Goal: Find specific page/section: Find specific page/section

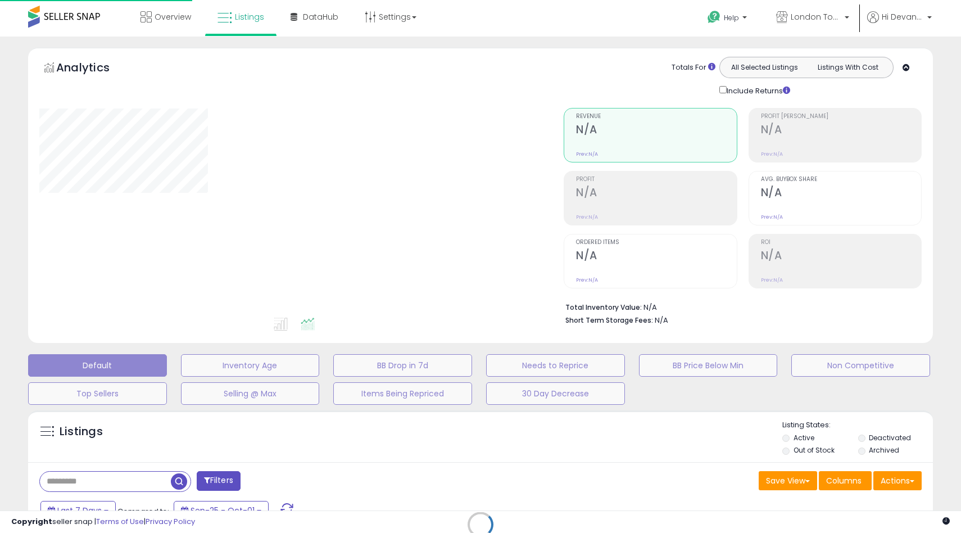
scroll to position [156, 0]
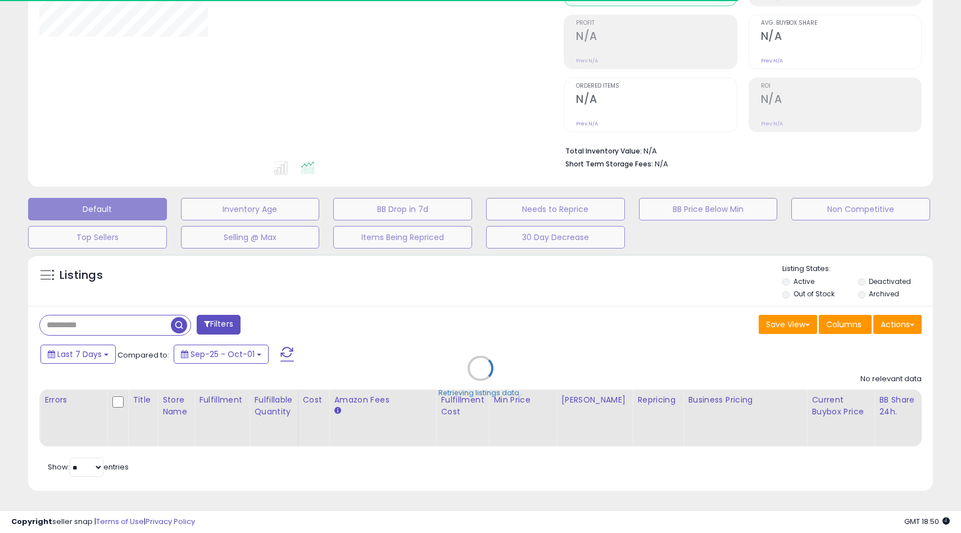
type input "**********"
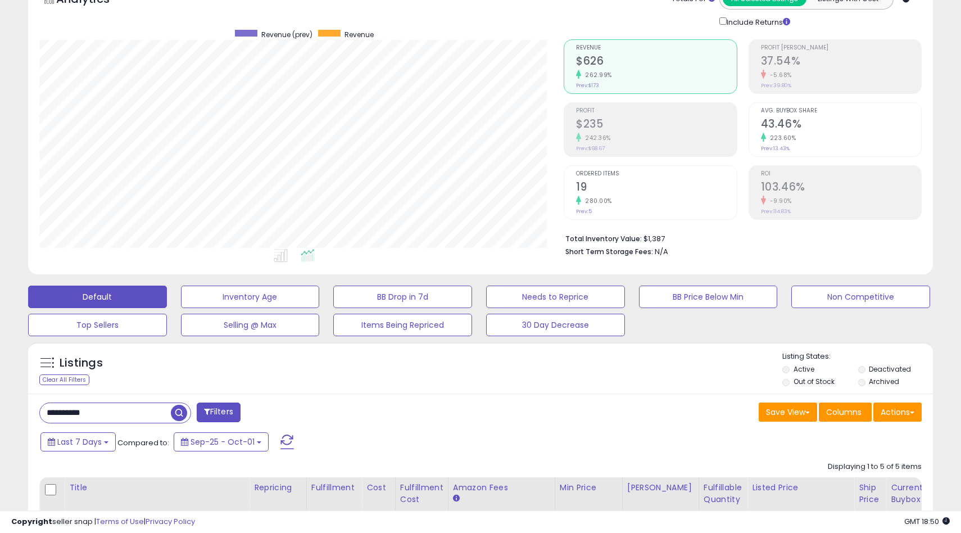
scroll to position [0, 0]
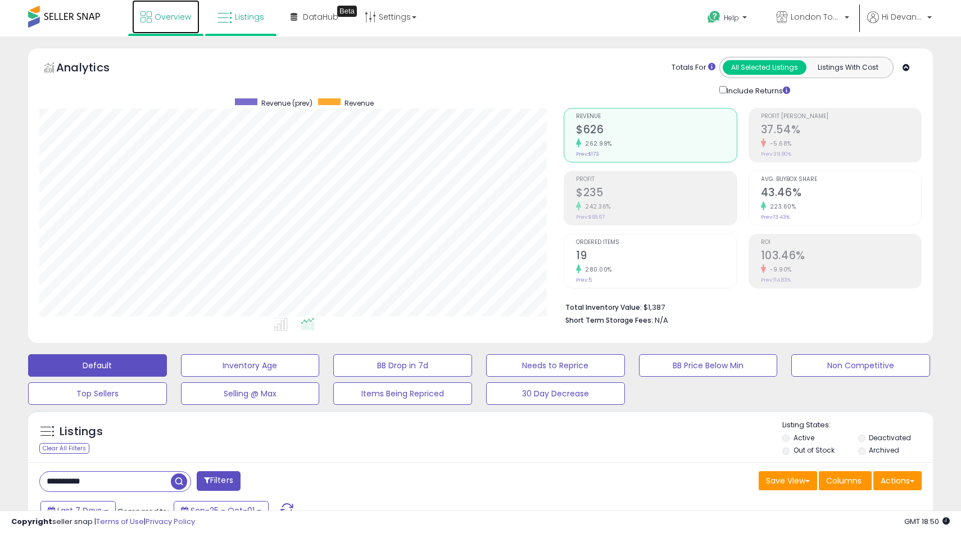
click at [148, 20] on icon at bounding box center [145, 16] width 11 height 11
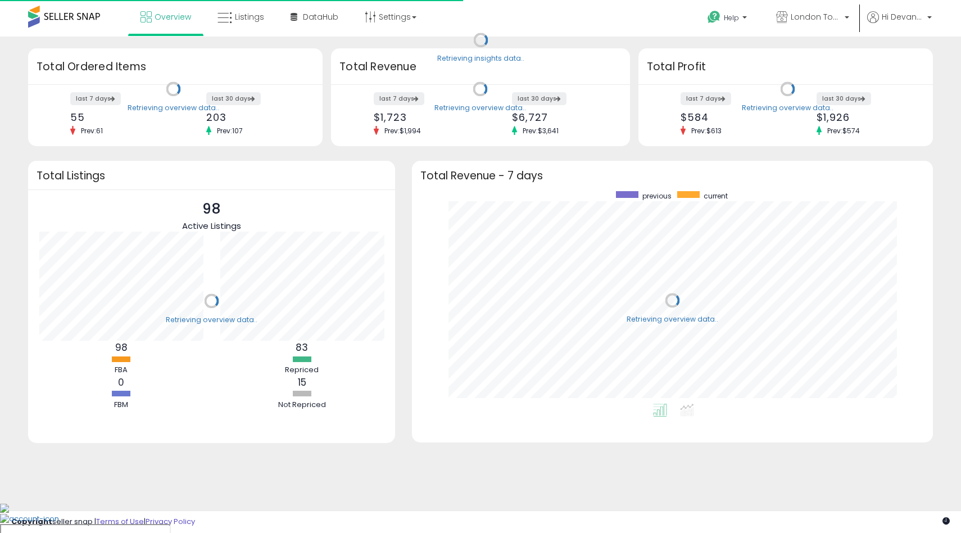
scroll to position [212, 498]
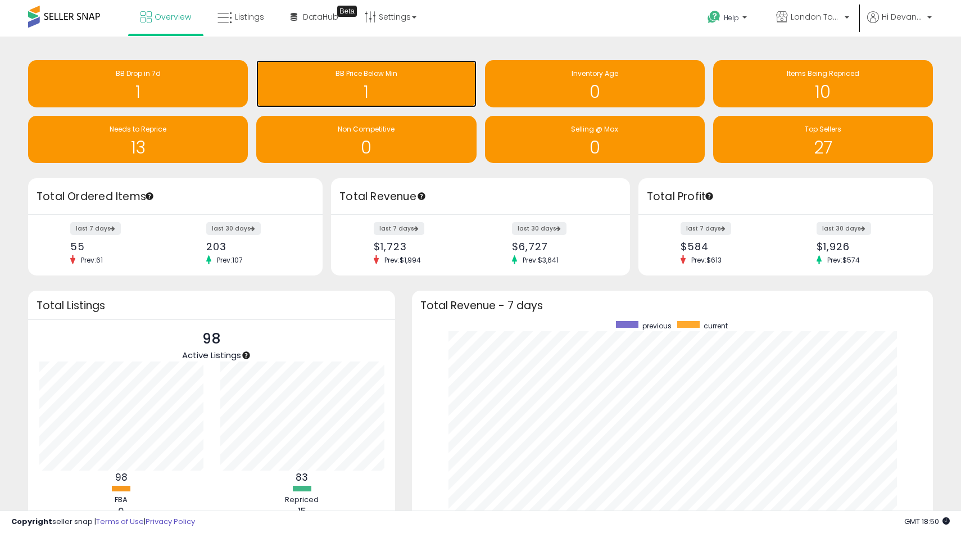
click at [367, 75] on span "BB Price Below Min" at bounding box center [366, 74] width 62 height 10
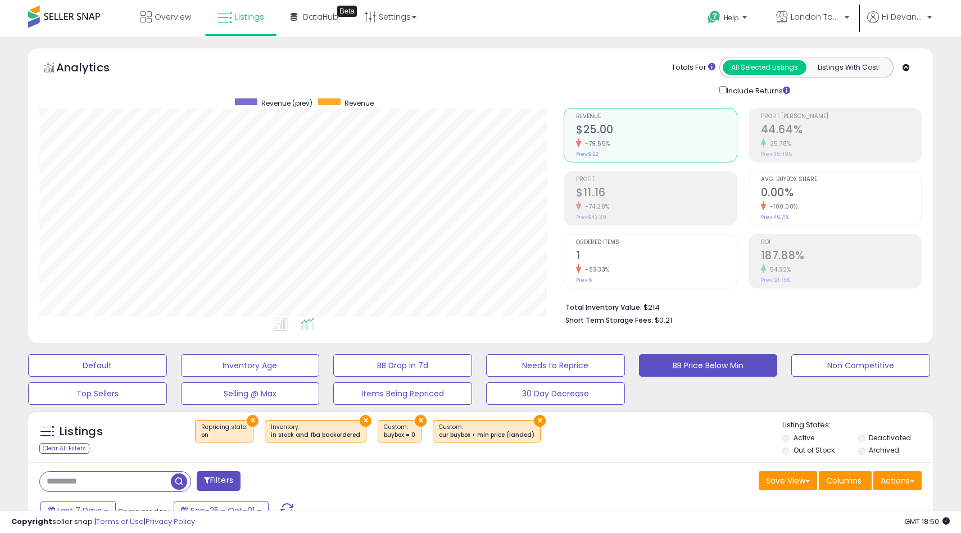
scroll to position [230, 524]
click at [945, 1] on nav "Overview Listings DataHub Beta Help" at bounding box center [480, 24] width 977 height 48
